Goal: Task Accomplishment & Management: Manage account settings

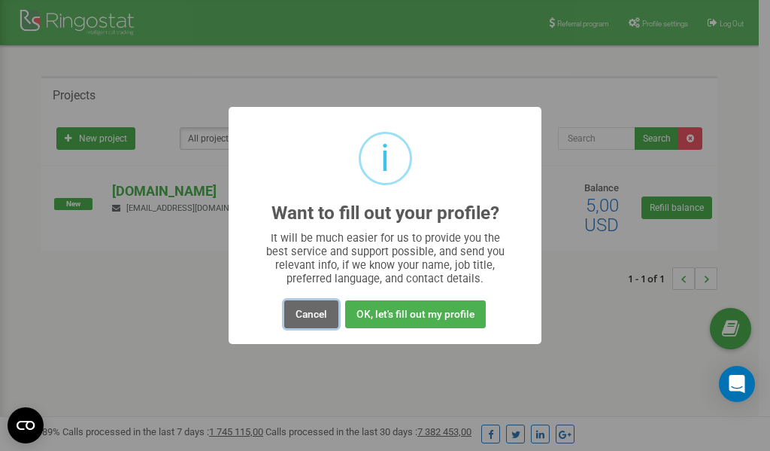
click at [311, 315] on button "Cancel" at bounding box center [311, 314] width 54 height 28
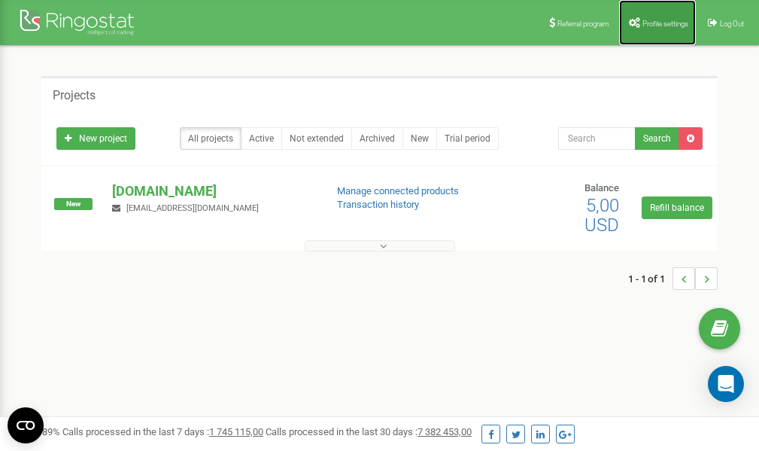
click at [650, 20] on span "Profile settings" at bounding box center [665, 24] width 46 height 8
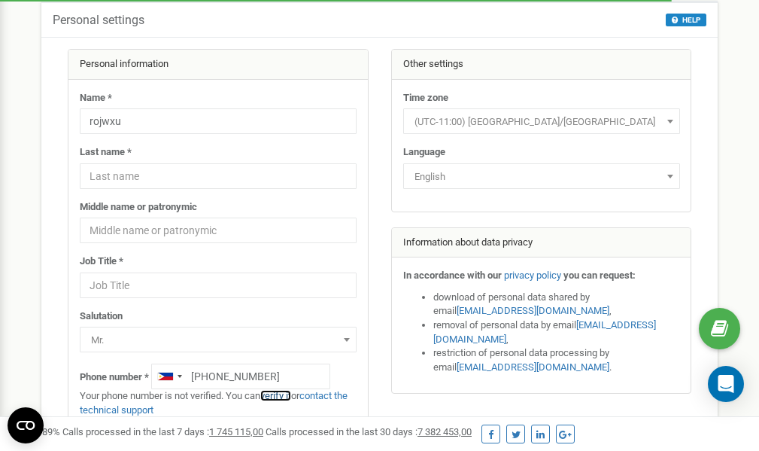
click at [284, 395] on link "verify it" at bounding box center [275, 395] width 31 height 11
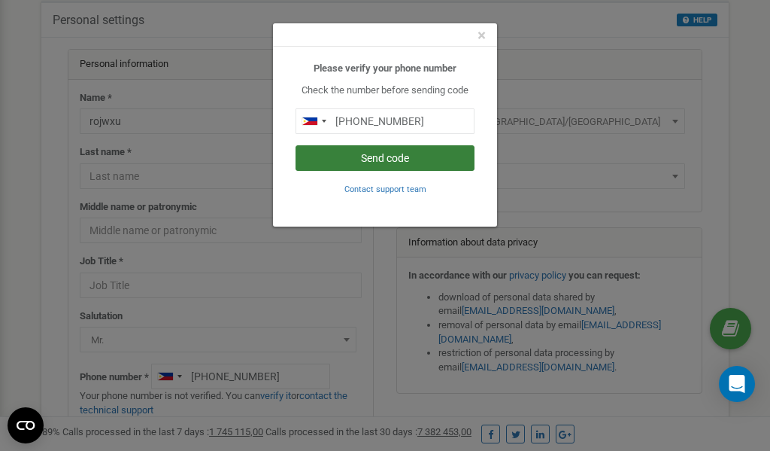
click at [402, 156] on button "Send code" at bounding box center [385, 158] width 179 height 26
